Goal: Use online tool/utility: Utilize a website feature to perform a specific function

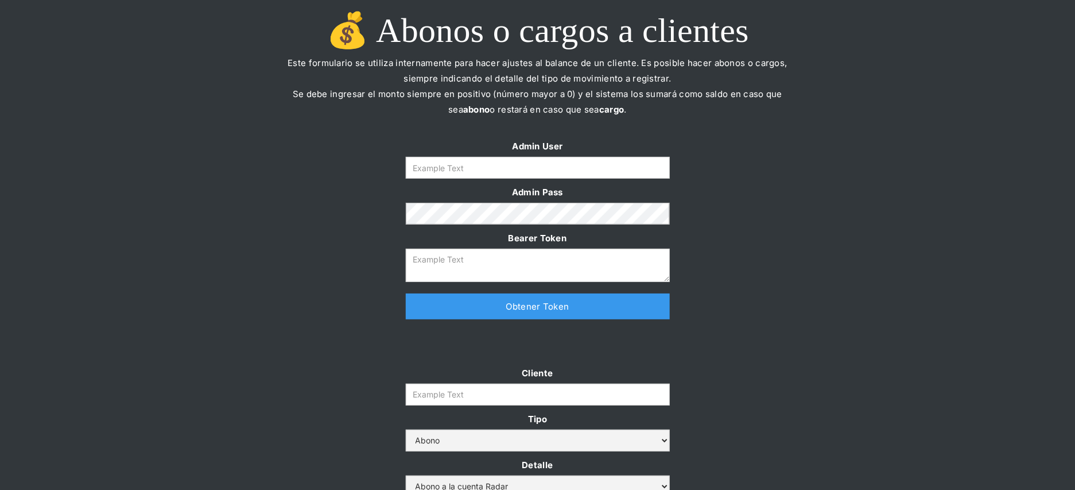
click at [564, 182] on form "Admin User Admin Pass Bearer Token" at bounding box center [538, 209] width 264 height 143
click at [563, 175] on input "Form" at bounding box center [538, 168] width 264 height 22
type input "[PERSON_NAME][EMAIL_ADDRESS][DOMAIN_NAME]"
click at [534, 302] on link "Obtener Token" at bounding box center [538, 306] width 264 height 26
type textarea "[SECURITY_DATA]"
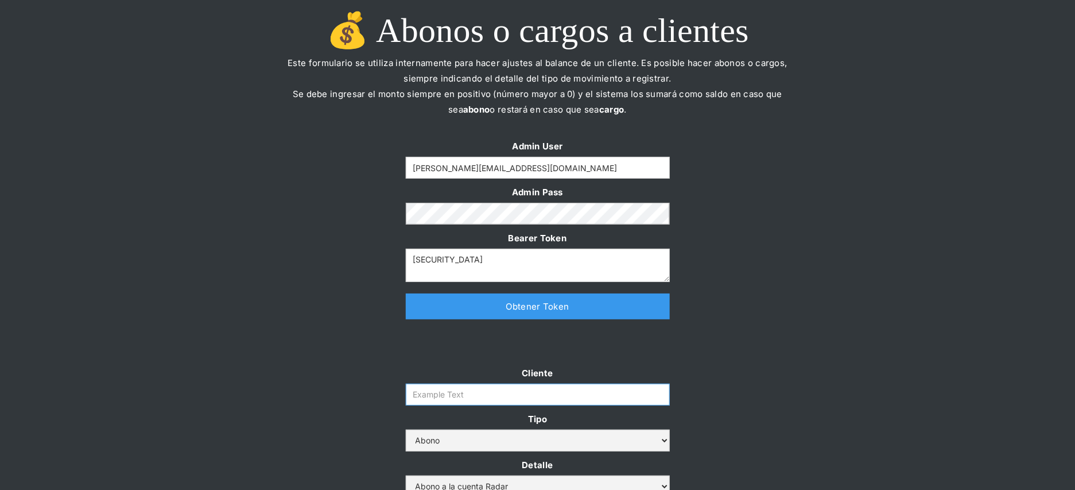
click at [481, 402] on input "Cliente" at bounding box center [538, 394] width 264 height 22
paste input "prontopaga"
type input "prontopaga"
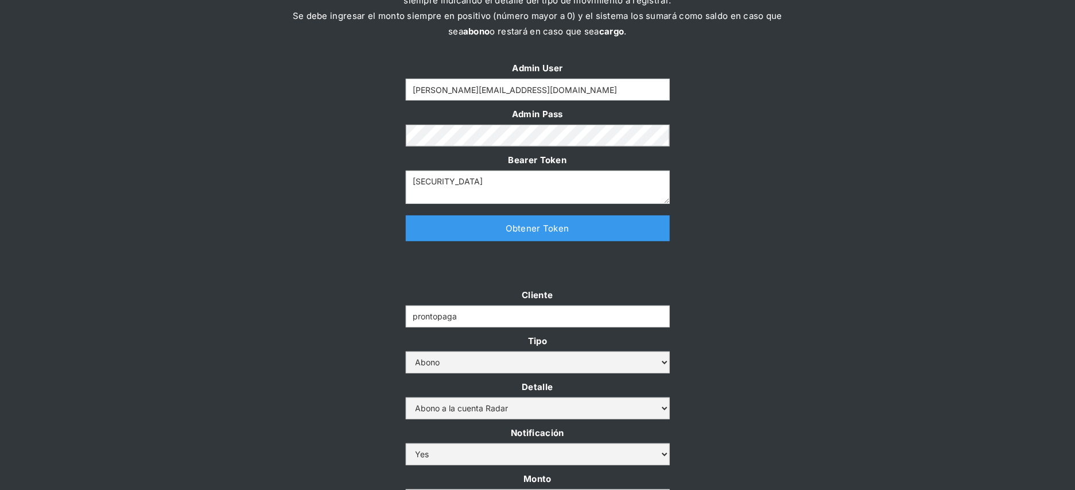
scroll to position [171, 0]
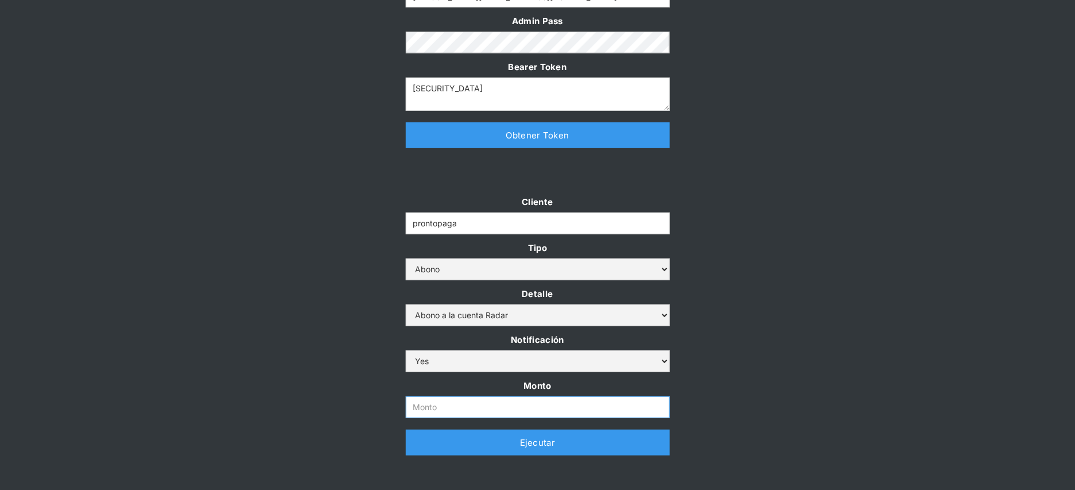
click at [506, 400] on input "Monto" at bounding box center [538, 407] width 264 height 22
paste input "$1,500,000,000"
type input "1.500.000.000"
click at [376, 331] on div "Cliente prontopaga Tipo Abono Cargo Detalle Abono a la cuenta Radar Devolución …" at bounding box center [537, 330] width 1075 height 273
click at [438, 441] on link "Ejecutar" at bounding box center [538, 442] width 264 height 26
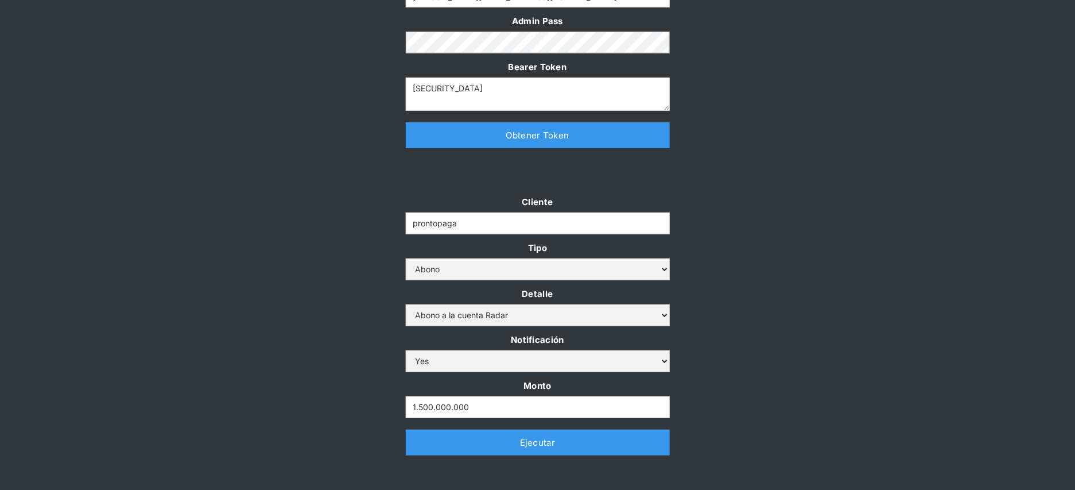
scroll to position [0, 0]
